Goal: Find specific page/section: Find specific page/section

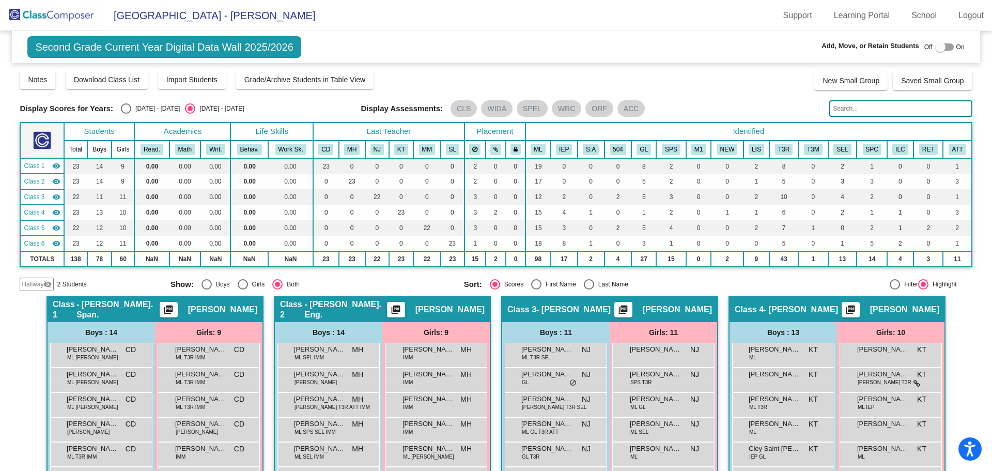
click at [50, 13] on img at bounding box center [51, 15] width 103 height 30
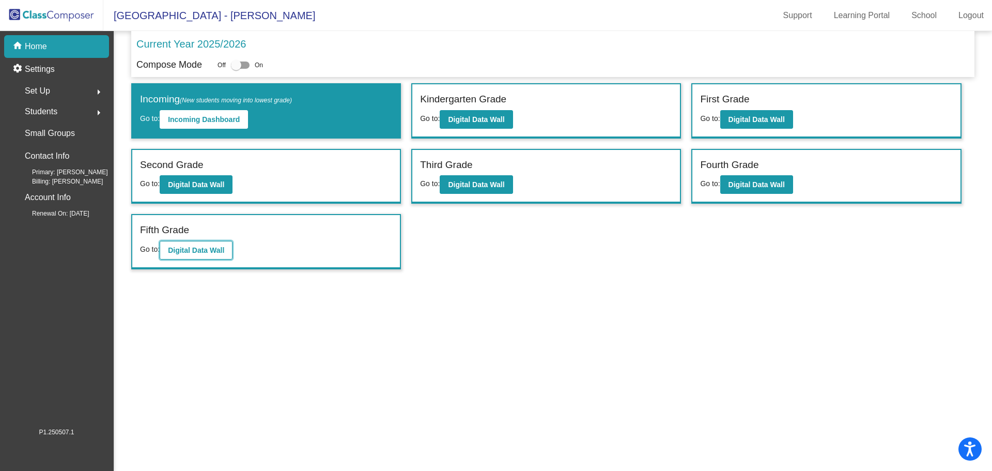
click at [218, 251] on b "Digital Data Wall" at bounding box center [196, 250] width 56 height 8
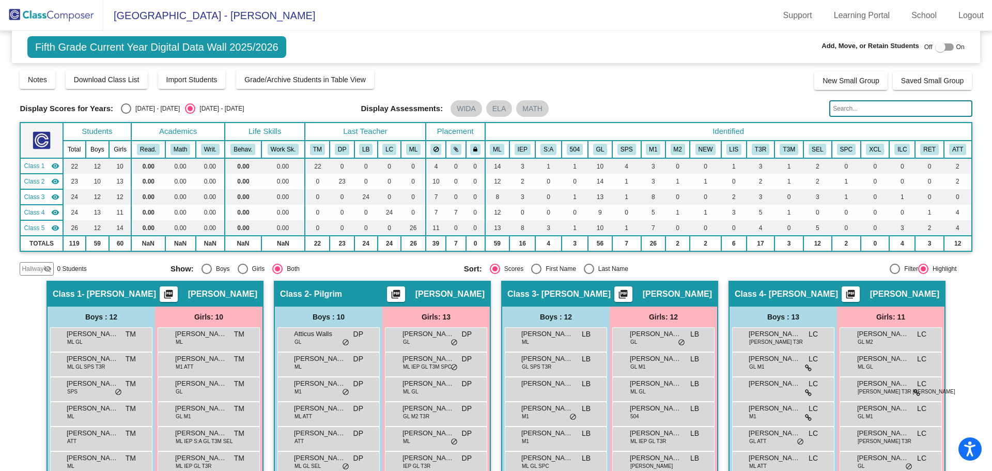
click at [67, 14] on img at bounding box center [51, 15] width 103 height 30
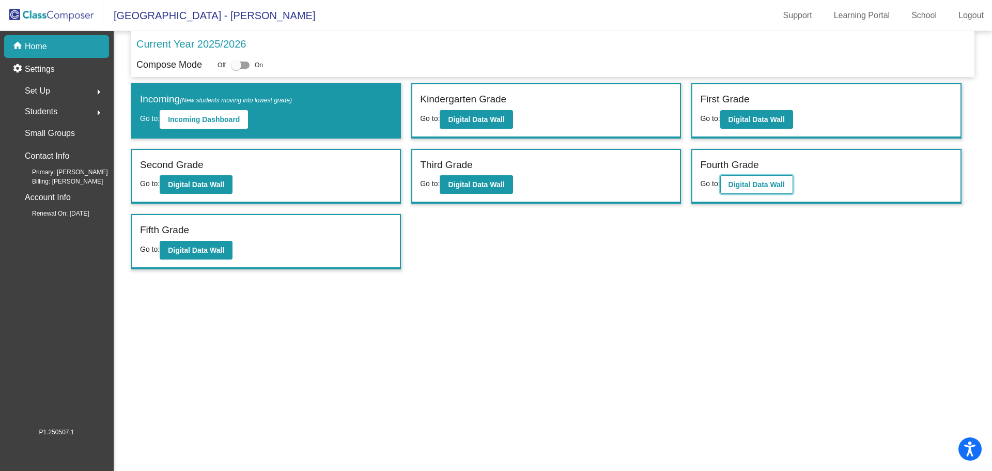
click at [746, 188] on b "Digital Data Wall" at bounding box center [756, 184] width 56 height 8
